Goal: Entertainment & Leisure: Consume media (video, audio)

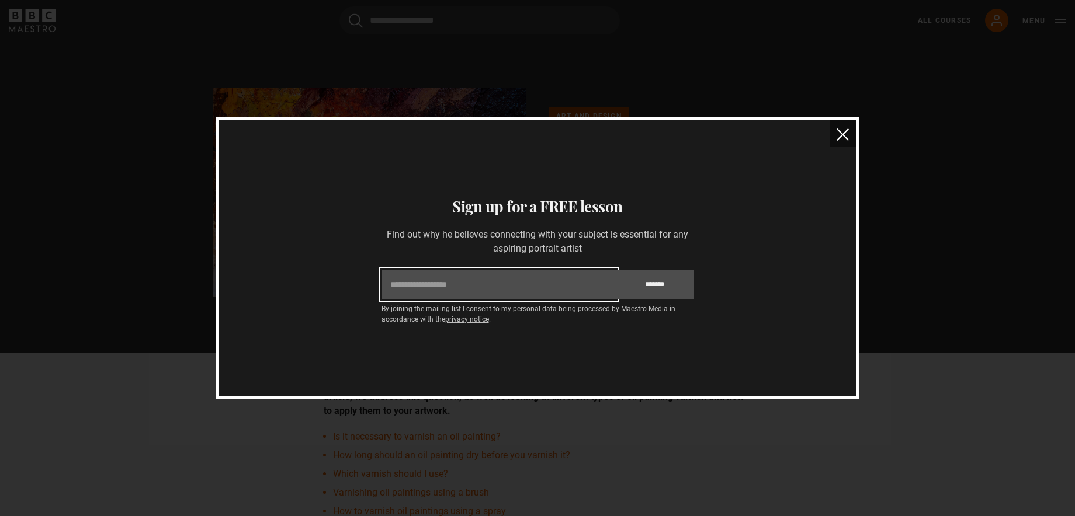
type input "**********"
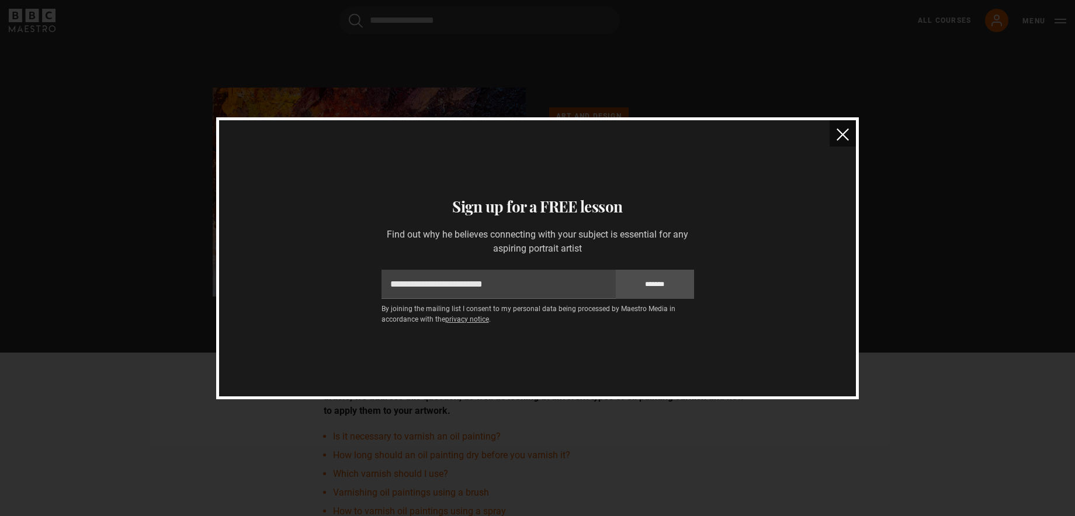
click at [840, 133] on img "close" at bounding box center [842, 134] width 12 height 12
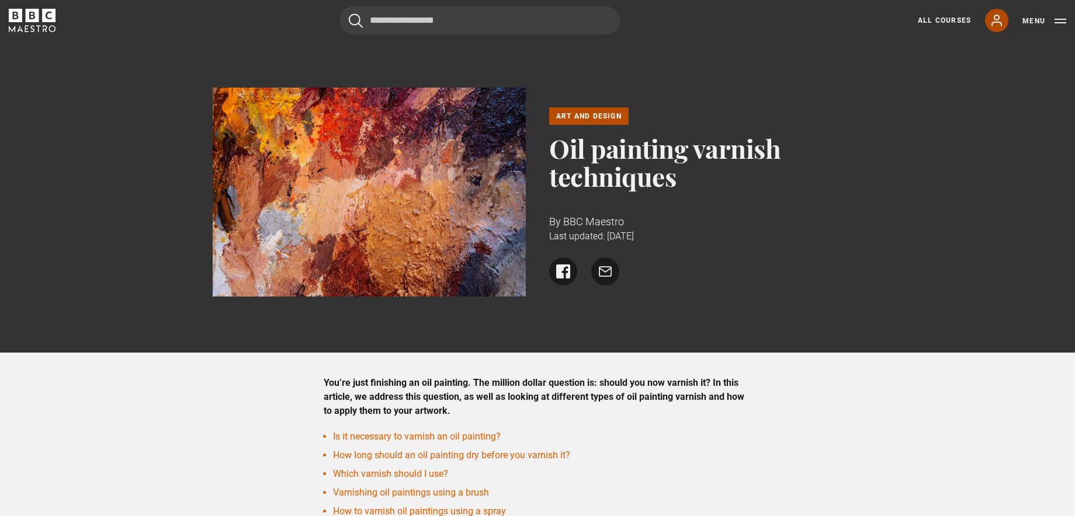
click at [990, 23] on icon at bounding box center [996, 20] width 14 height 14
click at [954, 22] on link "All Courses" at bounding box center [943, 20] width 53 height 11
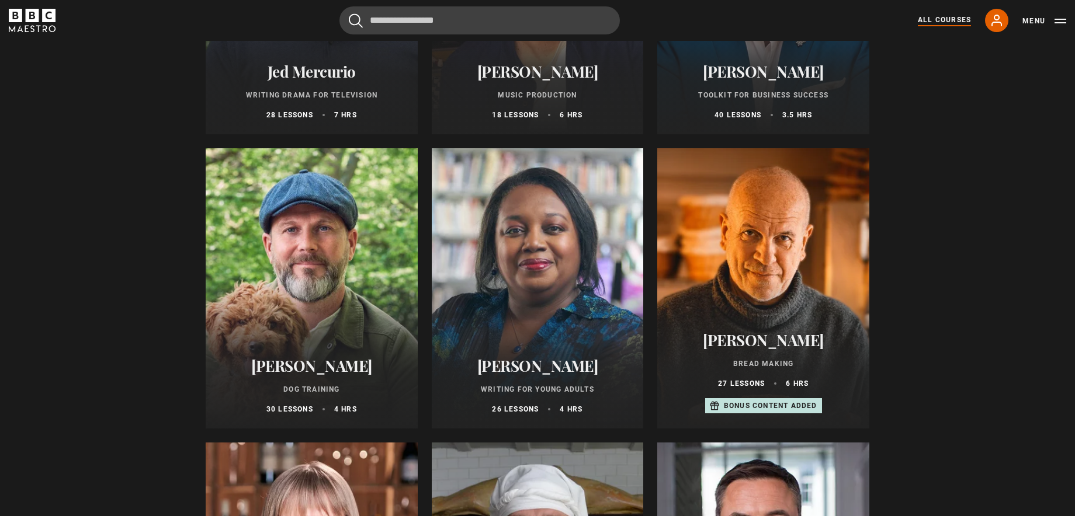
scroll to position [3570, 0]
click at [757, 307] on div at bounding box center [763, 288] width 212 height 280
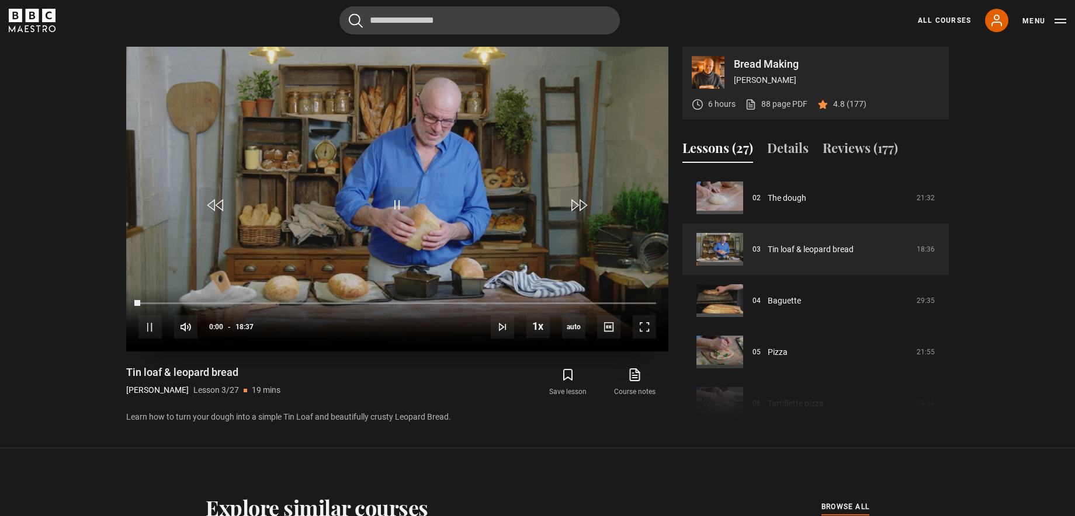
scroll to position [524, 0]
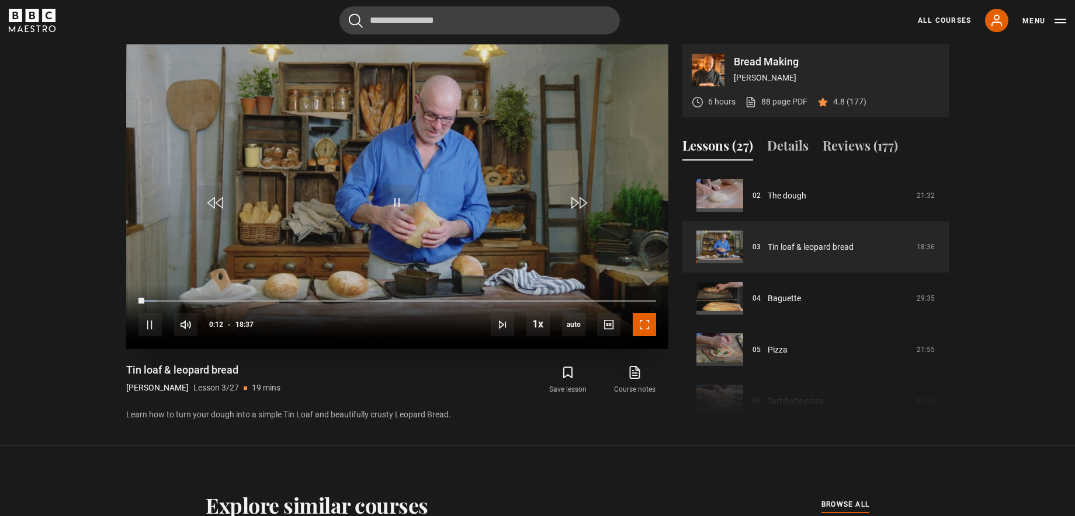
click at [648, 323] on span "Video Player" at bounding box center [643, 324] width 23 height 23
click at [145, 322] on span "Video Player" at bounding box center [149, 324] width 23 height 23
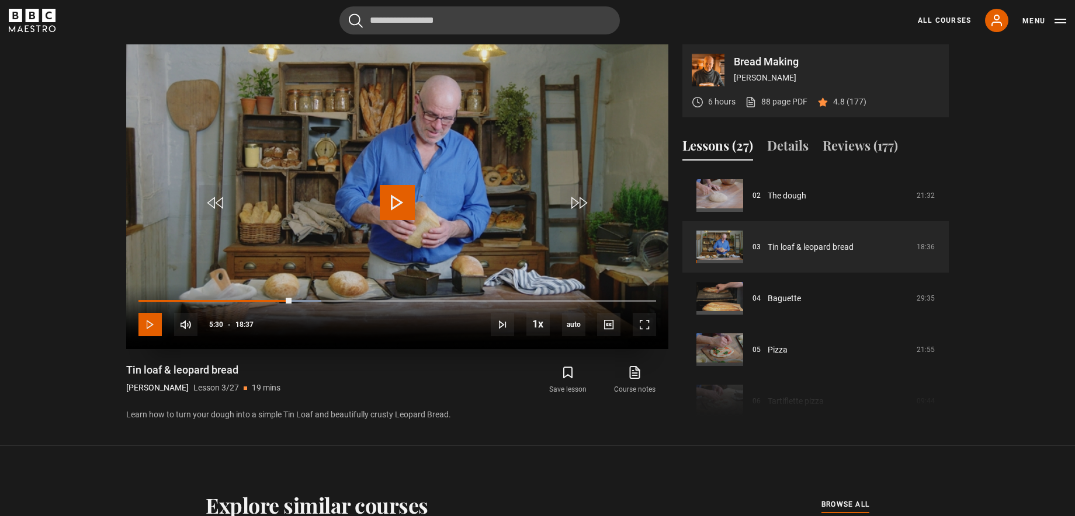
click at [145, 322] on span "Video Player" at bounding box center [149, 324] width 23 height 23
click at [147, 323] on span "Video Player" at bounding box center [149, 323] width 23 height 23
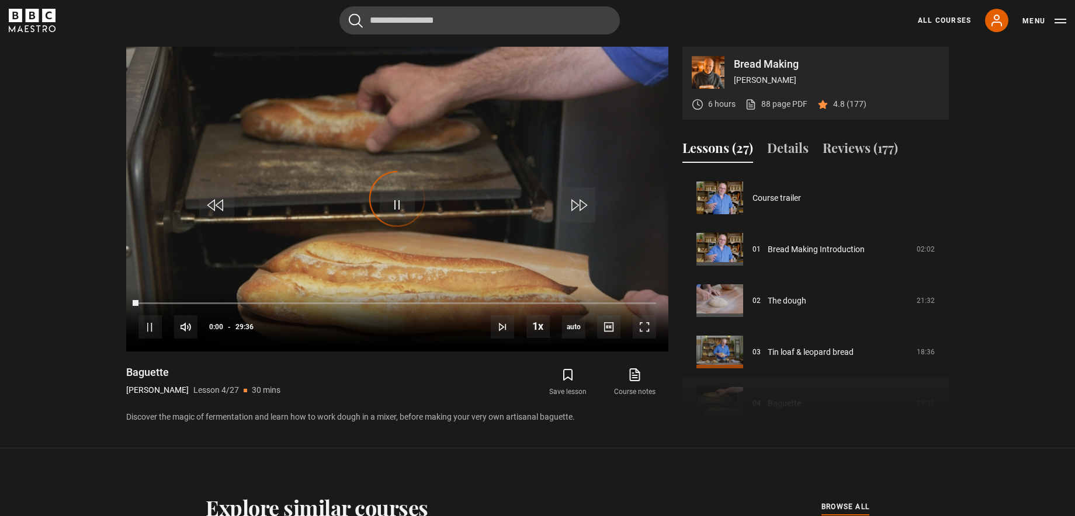
scroll to position [154, 0]
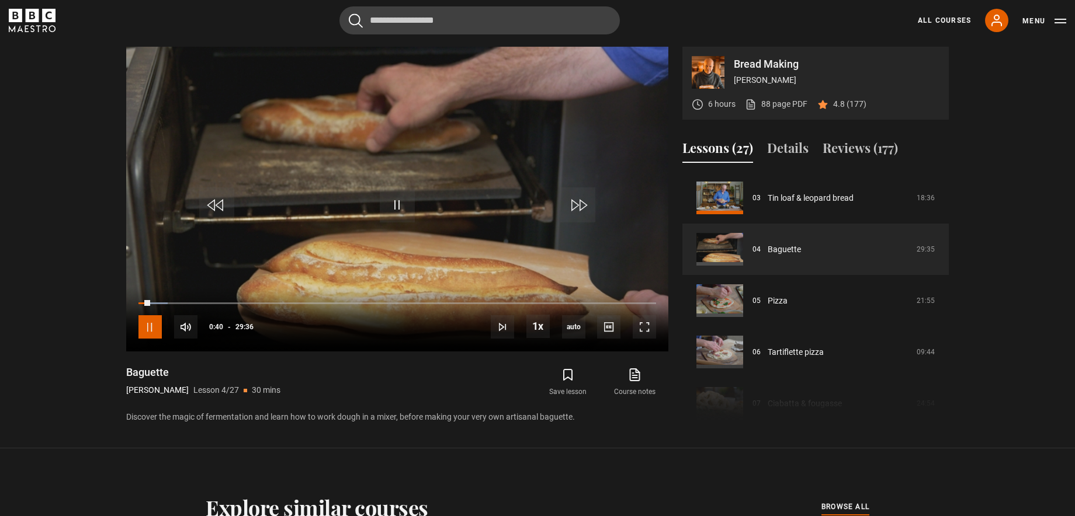
click at [147, 323] on span "Video Player" at bounding box center [149, 326] width 23 height 23
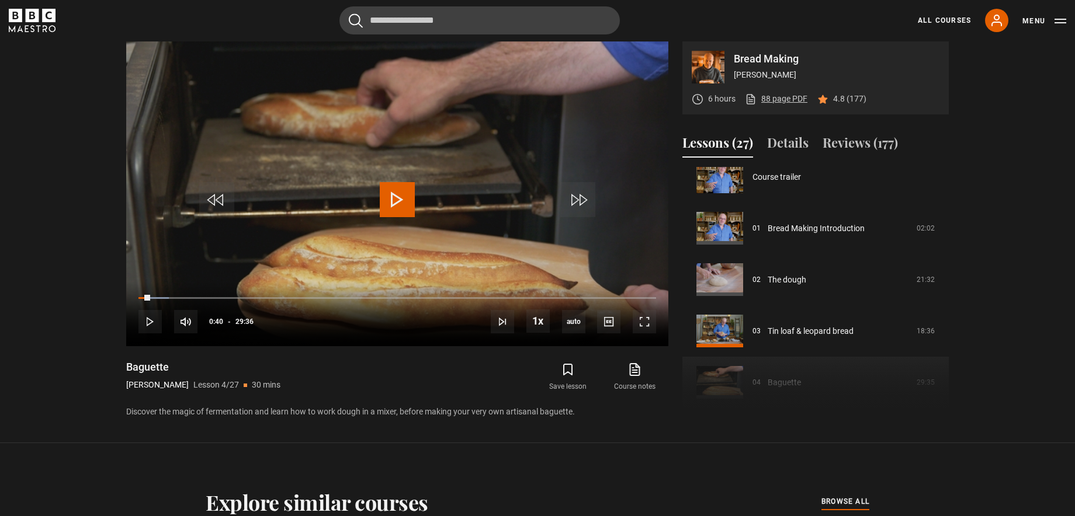
scroll to position [13, 0]
click at [783, 96] on link "88 page PDF (opens in new tab)" at bounding box center [776, 99] width 62 height 12
